Goal: Task Accomplishment & Management: Use online tool/utility

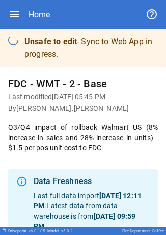
click at [14, 7] on div "Home" at bounding box center [83, 14] width 150 height 28
click at [12, 17] on icon "button" at bounding box center [14, 14] width 12 height 12
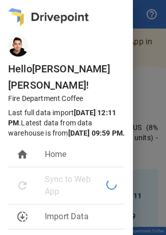
scroll to position [71, 0]
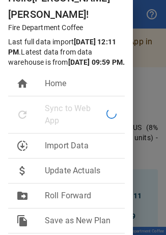
click at [135, 73] on div at bounding box center [83, 117] width 166 height 235
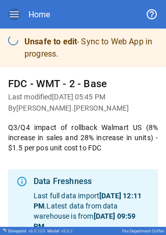
click at [14, 13] on icon "button" at bounding box center [14, 14] width 12 height 12
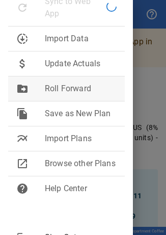
scroll to position [178, 0]
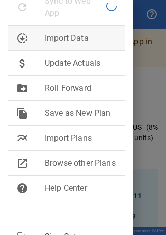
click at [78, 37] on span "Import Data" at bounding box center [81, 38] width 72 height 12
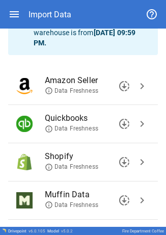
scroll to position [80, 0]
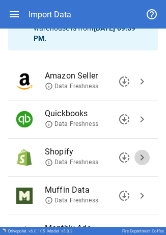
click at [136, 154] on span "chevron_right" at bounding box center [142, 157] width 12 height 12
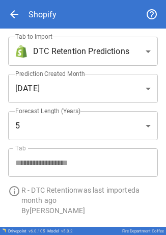
click at [111, 59] on body "**********" at bounding box center [83, 117] width 166 height 235
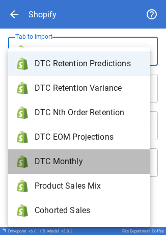
click at [91, 158] on span "DTC Monthly" at bounding box center [88, 161] width 107 height 12
type input "**********"
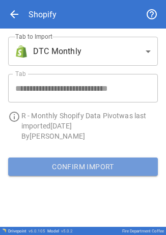
click at [71, 169] on button "Confirm Import" at bounding box center [83, 166] width 150 height 18
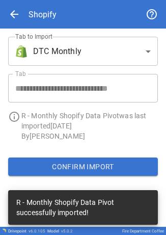
click at [115, 59] on body "**********" at bounding box center [83, 117] width 166 height 235
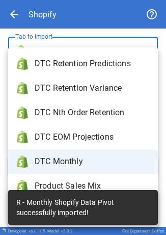
click at [102, 59] on span "DTC Retention Predictions" at bounding box center [92, 63] width 115 height 12
type input "**********"
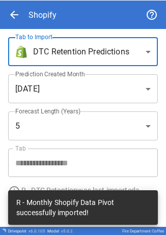
scroll to position [31, 0]
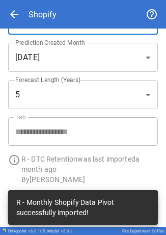
click at [91, 173] on p "R - DTC Retention was last imported a month ago" at bounding box center [89, 164] width 136 height 20
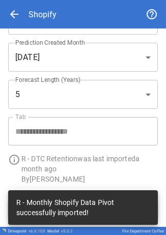
scroll to position [31, 0]
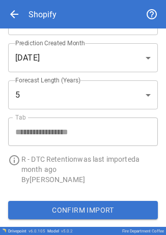
click at [88, 206] on button "Confirm Import" at bounding box center [83, 210] width 150 height 18
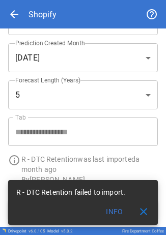
click at [142, 216] on span "close" at bounding box center [143, 212] width 12 height 12
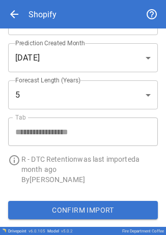
click at [84, 197] on div "Confirm Import" at bounding box center [83, 210] width 166 height 35
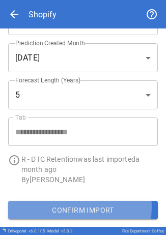
click at [63, 208] on button "Confirm Import" at bounding box center [83, 210] width 150 height 18
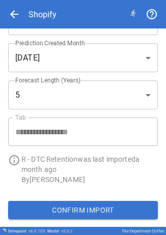
scroll to position [0, 0]
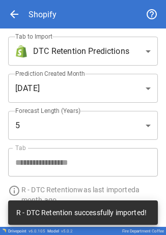
click at [60, 46] on body "**********" at bounding box center [83, 117] width 166 height 235
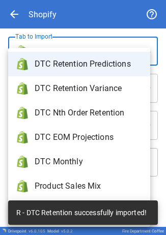
click at [18, 13] on div at bounding box center [83, 117] width 166 height 235
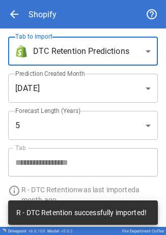
click at [18, 13] on span "arrow_back" at bounding box center [14, 14] width 12 height 12
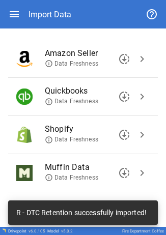
scroll to position [103, 0]
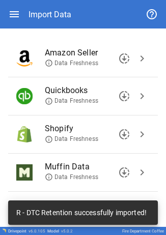
click at [139, 58] on span "chevron_right" at bounding box center [142, 58] width 12 height 12
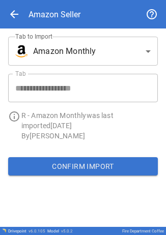
click at [71, 157] on div "Confirm Import" at bounding box center [83, 166] width 166 height 35
click at [72, 166] on button "Confirm Import" at bounding box center [83, 166] width 150 height 18
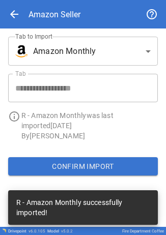
click at [99, 41] on body "**********" at bounding box center [83, 117] width 166 height 235
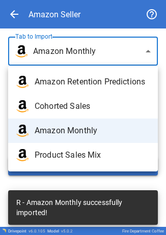
click at [82, 78] on span "Amazon Retention Predictions" at bounding box center [92, 82] width 115 height 12
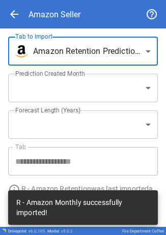
type input "**********"
type input "*"
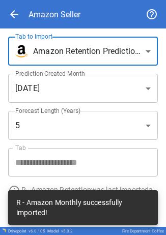
scroll to position [31, 0]
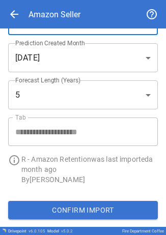
click at [28, 204] on button "Confirm Import" at bounding box center [83, 210] width 150 height 18
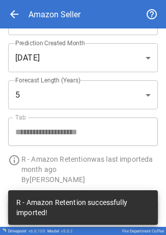
scroll to position [0, 0]
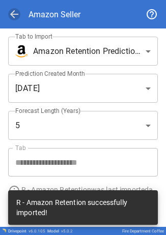
click at [16, 10] on span "arrow_back" at bounding box center [14, 14] width 12 height 12
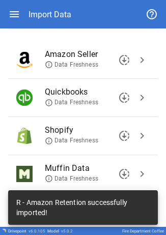
scroll to position [102, 0]
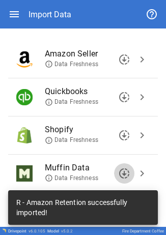
click at [126, 172] on button "downloading" at bounding box center [124, 173] width 20 height 20
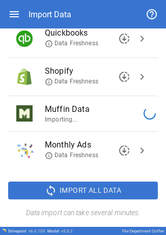
scroll to position [160, 0]
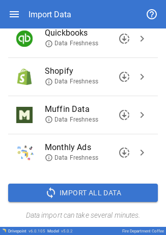
click at [141, 117] on li "Muffin Data Data Freshness downloading chevron_right" at bounding box center [83, 115] width 150 height 38
click at [138, 117] on span "chevron_right" at bounding box center [142, 115] width 12 height 12
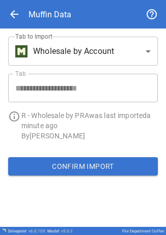
click at [123, 57] on body "**********" at bounding box center [83, 117] width 166 height 235
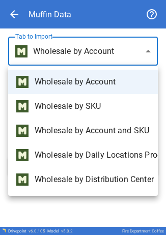
click at [82, 131] on span "Wholesale by Account and SKU" at bounding box center [92, 131] width 115 height 12
type input "**********"
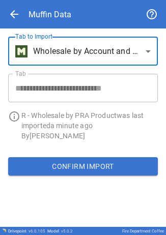
click at [18, 10] on span "arrow_back" at bounding box center [14, 14] width 12 height 12
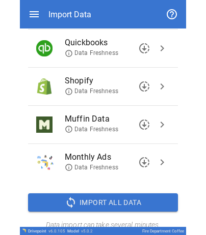
scroll to position [151, 0]
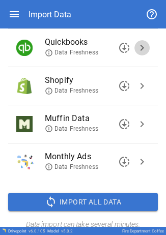
click at [136, 45] on span "chevron_right" at bounding box center [142, 48] width 12 height 12
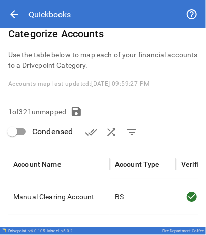
scroll to position [56, 0]
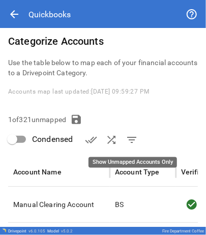
click at [129, 134] on span "filter_list" at bounding box center [132, 140] width 12 height 12
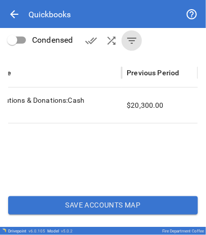
scroll to position [0, 0]
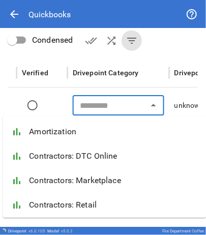
click at [88, 106] on input "text" at bounding box center [110, 105] width 69 height 14
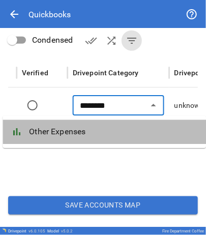
click at [84, 127] on span "Other Expenses" at bounding box center [113, 132] width 169 height 12
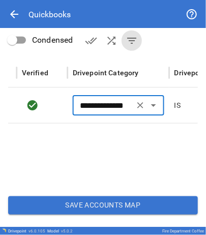
type input "**********"
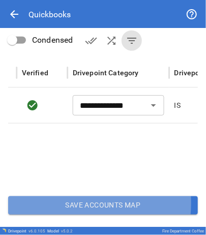
click at [68, 204] on button "Save Accounts Map" at bounding box center [103, 205] width 190 height 18
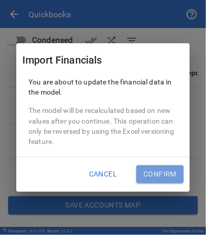
click at [152, 170] on button "Confirm" at bounding box center [159, 174] width 47 height 18
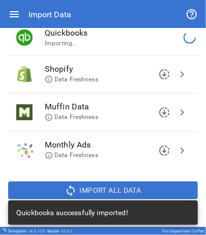
scroll to position [153, 0]
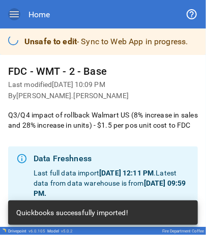
click at [10, 14] on icon "button" at bounding box center [14, 14] width 9 height 6
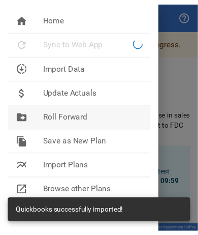
scroll to position [137, 0]
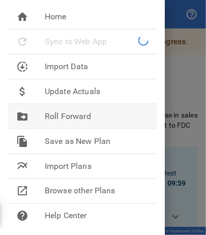
click at [80, 110] on span "Roll Forward" at bounding box center [97, 116] width 104 height 12
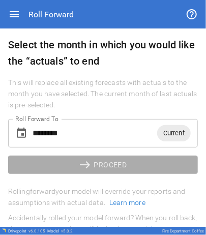
click at [167, 132] on span "Current" at bounding box center [174, 133] width 34 height 12
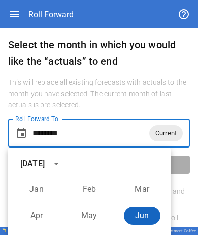
scroll to position [75, 0]
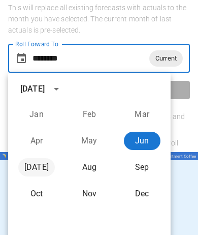
click at [38, 171] on button "[DATE]" at bounding box center [36, 167] width 37 height 18
type input "********"
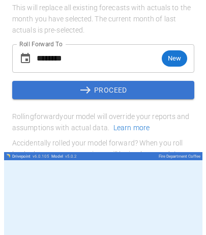
scroll to position [0, 0]
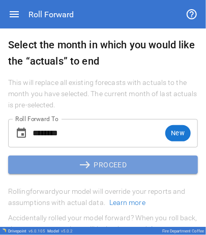
click at [108, 168] on button "east PROCEED" at bounding box center [103, 165] width 190 height 18
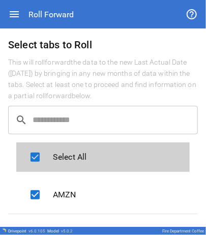
scroll to position [105, 0]
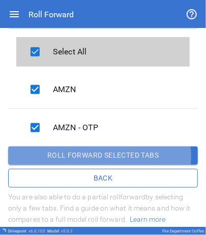
click at [85, 157] on button "Roll forward selected tabs" at bounding box center [103, 156] width 190 height 18
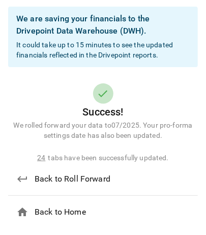
scroll to position [41, 0]
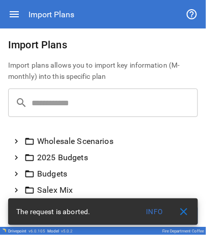
click at [19, 170] on icon at bounding box center [16, 173] width 9 height 9
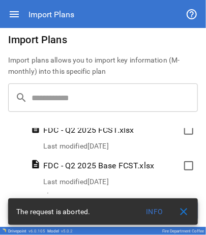
scroll to position [117, 0]
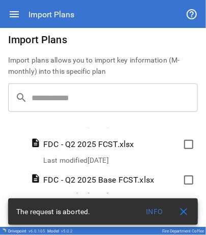
click at [185, 208] on span "close" at bounding box center [184, 212] width 12 height 12
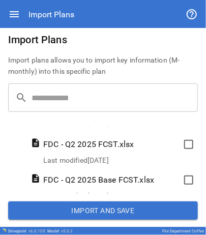
click at [136, 213] on button "Import and Save" at bounding box center [103, 210] width 190 height 18
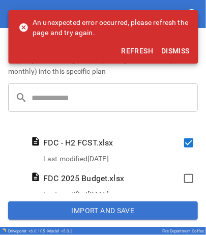
scroll to position [45, 0]
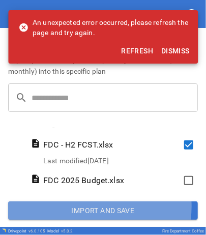
click at [94, 207] on button "Import and Save" at bounding box center [103, 210] width 190 height 18
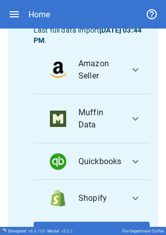
scroll to position [113, 0]
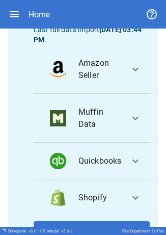
click at [129, 66] on span "expand_more" at bounding box center [135, 69] width 12 height 12
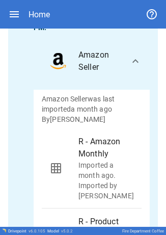
scroll to position [145, 0]
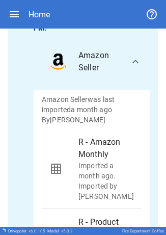
click at [129, 57] on span "expand_more" at bounding box center [135, 61] width 12 height 12
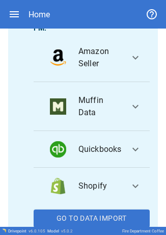
click at [86, 214] on button "Go To Data Import" at bounding box center [92, 218] width 116 height 18
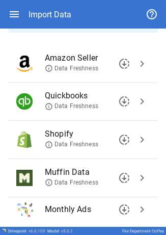
scroll to position [102, 0]
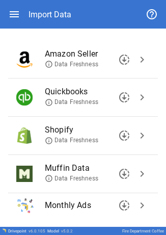
click at [138, 132] on span "chevron_right" at bounding box center [142, 135] width 12 height 12
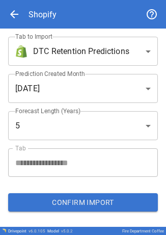
click at [123, 56] on body "**********" at bounding box center [83, 117] width 166 height 235
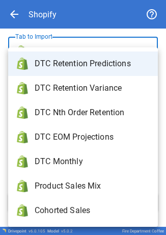
click at [106, 155] on span "DTC Monthly" at bounding box center [92, 161] width 115 height 12
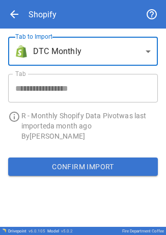
type input "**********"
click at [79, 160] on button "Confirm Import" at bounding box center [83, 166] width 150 height 18
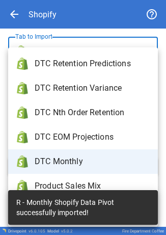
click at [125, 42] on body "**********" at bounding box center [83, 117] width 166 height 235
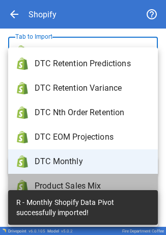
click at [105, 180] on span "Product Sales Mix" at bounding box center [92, 186] width 115 height 12
type input "**********"
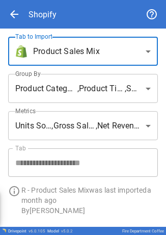
scroll to position [31, 0]
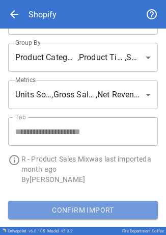
click at [100, 202] on button "Confirm Import" at bounding box center [83, 209] width 150 height 18
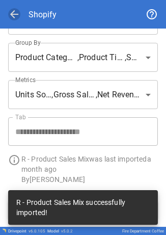
click at [15, 11] on span "arrow_back" at bounding box center [14, 14] width 12 height 12
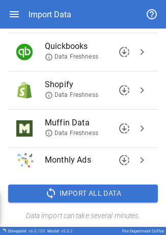
scroll to position [103, 0]
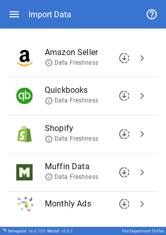
click at [136, 61] on span "chevron_right" at bounding box center [142, 58] width 12 height 12
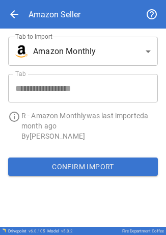
scroll to position [0, 0]
click at [90, 171] on button "Confirm Import" at bounding box center [83, 166] width 150 height 18
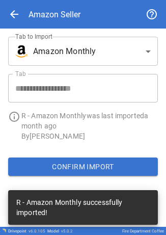
click at [146, 39] on body "**********" at bounding box center [83, 117] width 166 height 235
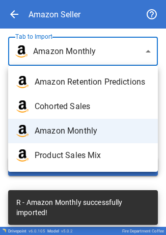
click at [76, 156] on span "Product Sales Mix" at bounding box center [92, 155] width 115 height 12
type input "**********"
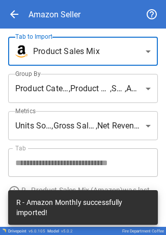
scroll to position [31, 0]
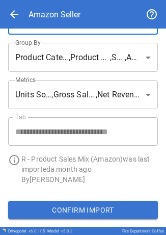
click at [52, 205] on button "Confirm Import" at bounding box center [83, 209] width 150 height 18
